Goal: Transaction & Acquisition: Purchase product/service

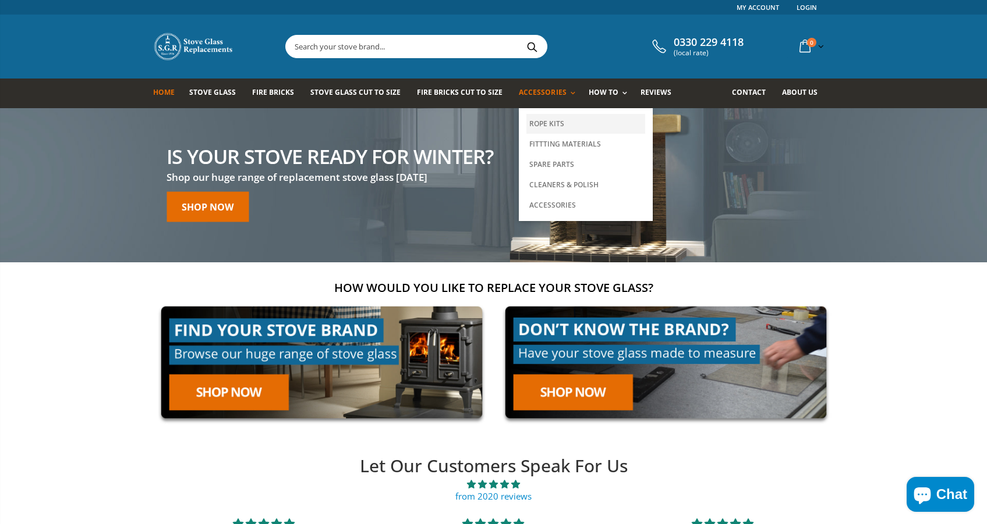
click at [545, 126] on link "Rope Kits" at bounding box center [585, 124] width 119 height 20
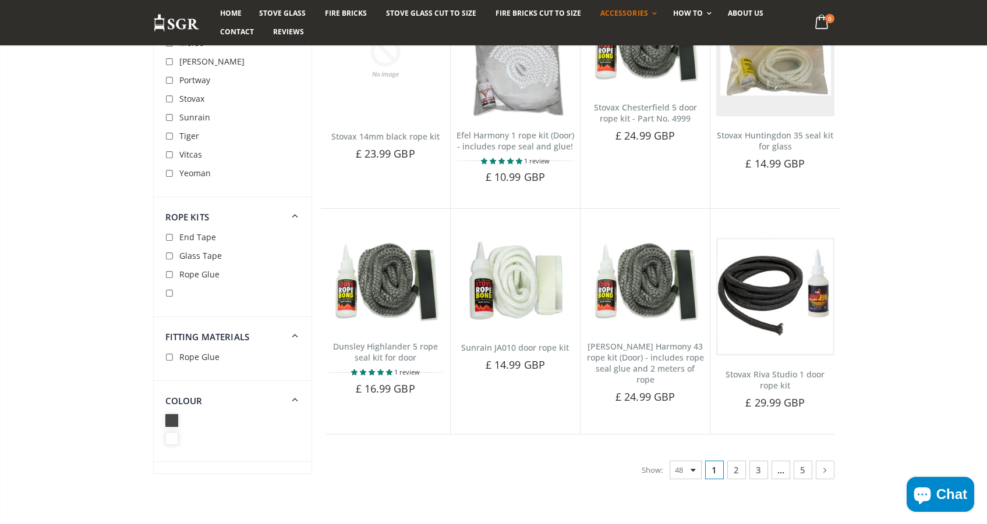
scroll to position [2643, 0]
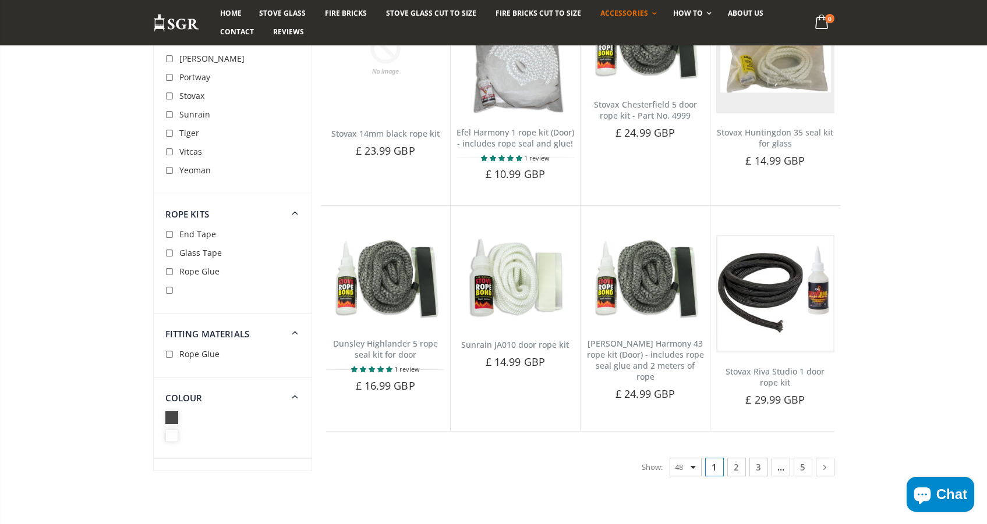
click at [733, 458] on link "2" at bounding box center [736, 467] width 19 height 19
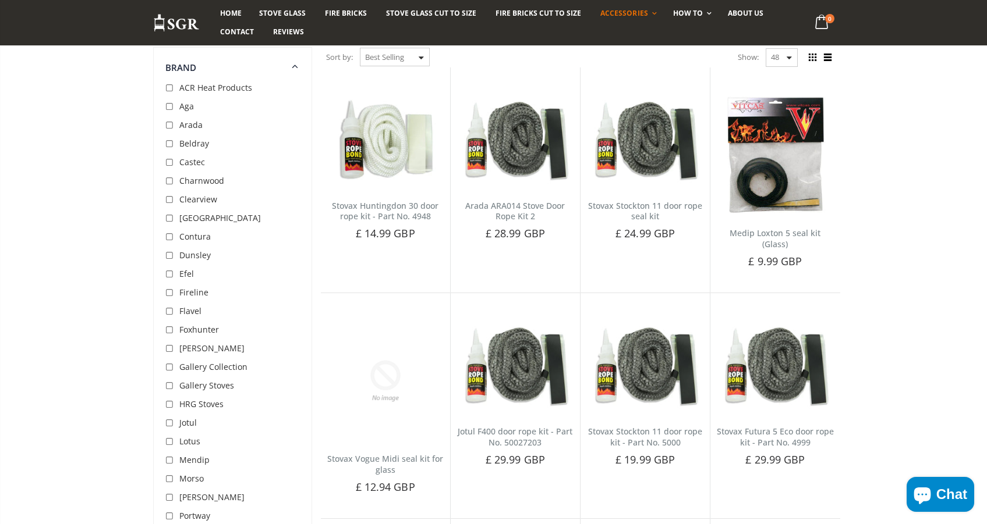
scroll to position [87, 0]
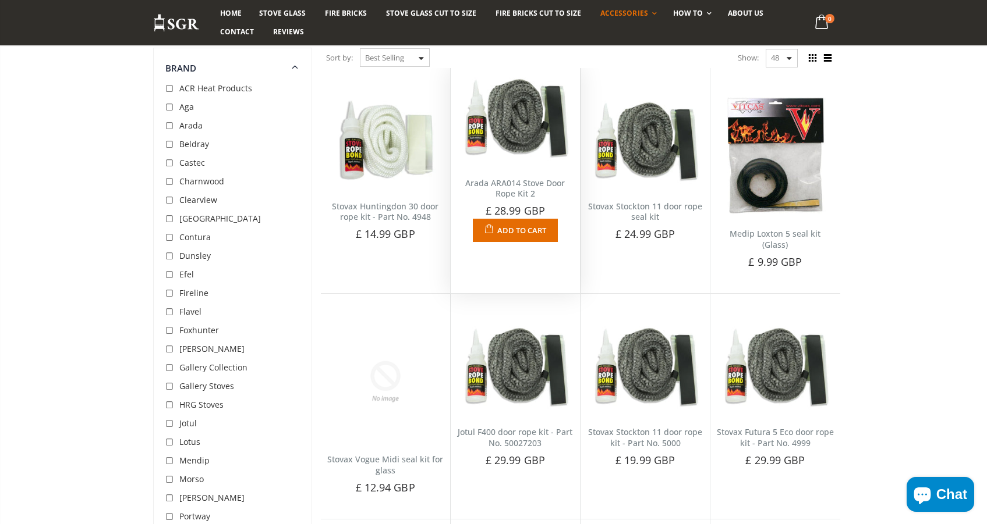
click at [514, 137] on img at bounding box center [515, 119] width 118 height 90
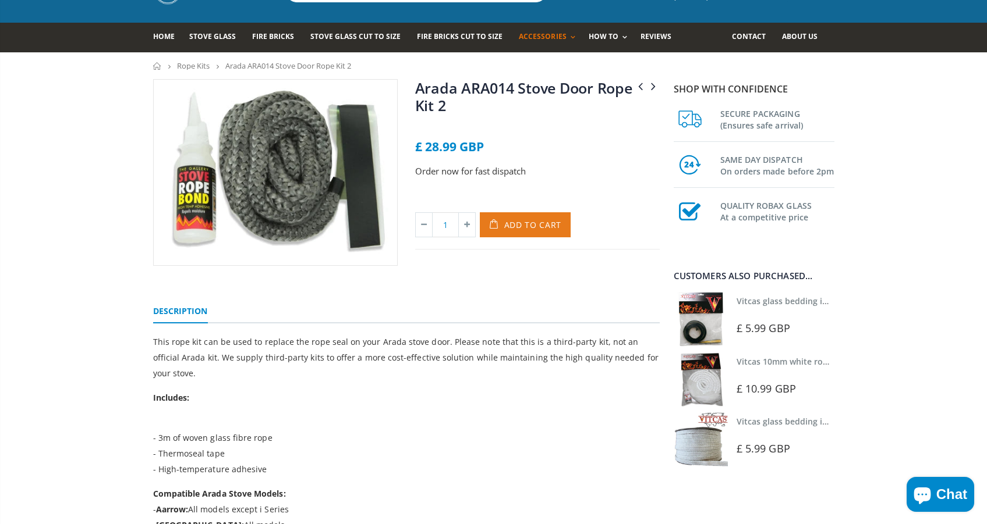
scroll to position [57, 0]
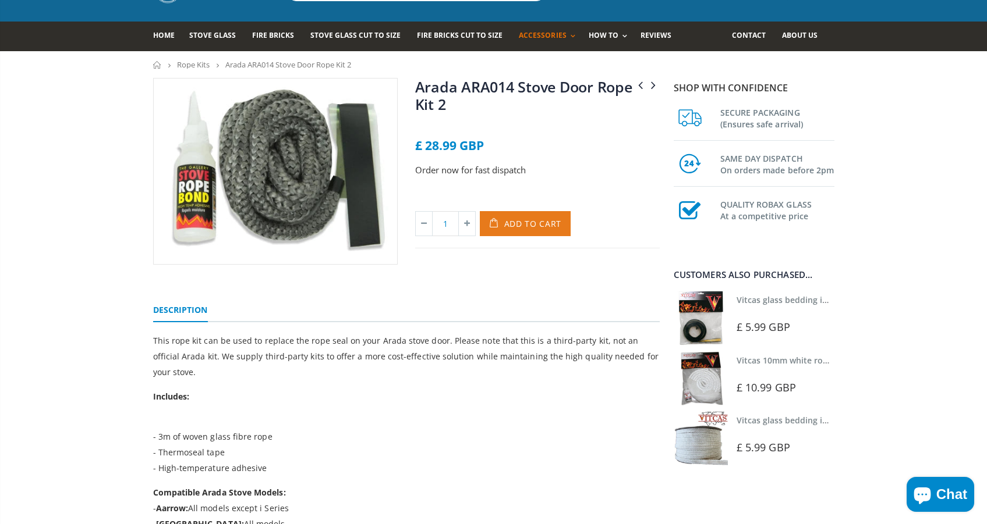
click at [568, 229] on button "Add to Cart" at bounding box center [525, 223] width 91 height 25
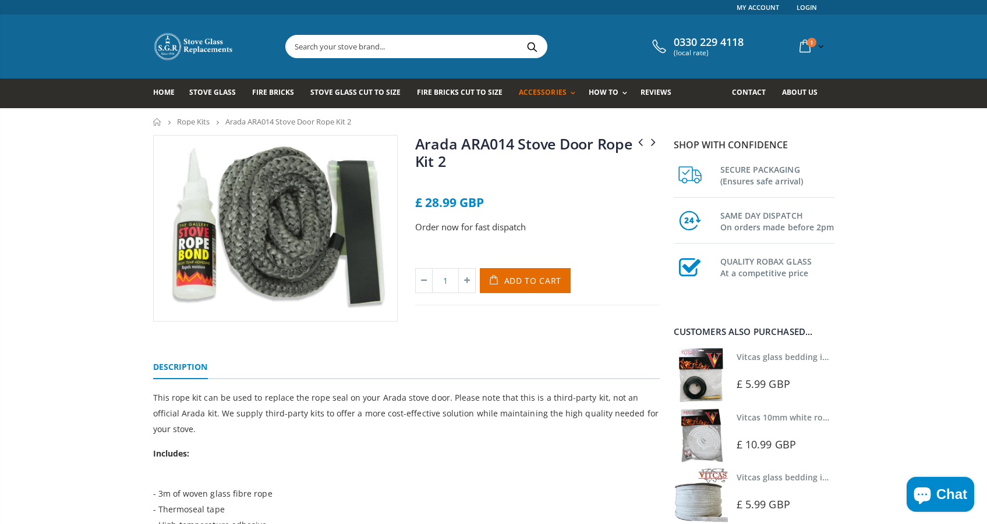
scroll to position [0, 0]
